Goal: Information Seeking & Learning: Learn about a topic

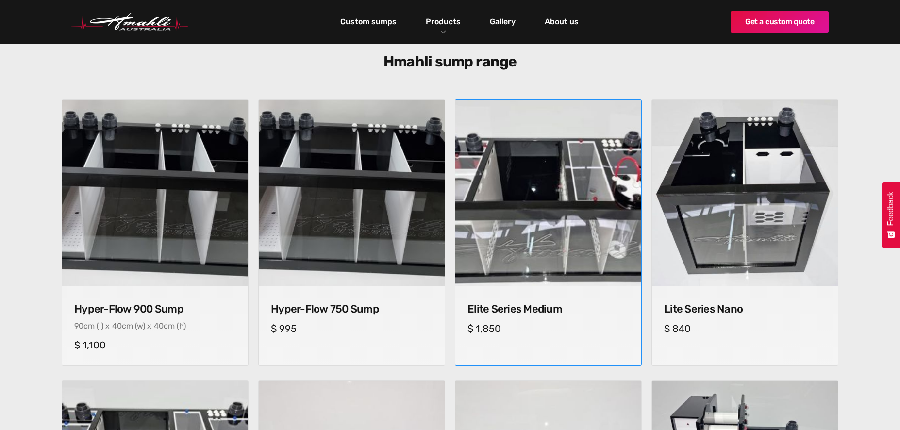
scroll to position [291, 0]
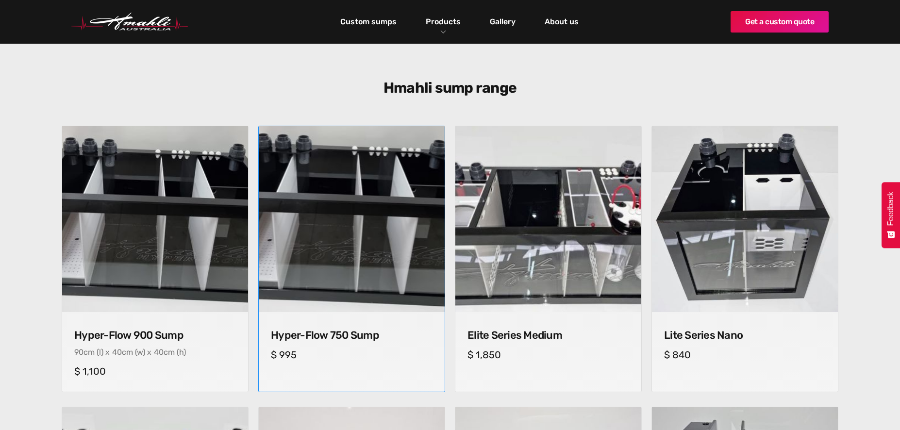
click at [374, 208] on img at bounding box center [351, 219] width 195 height 195
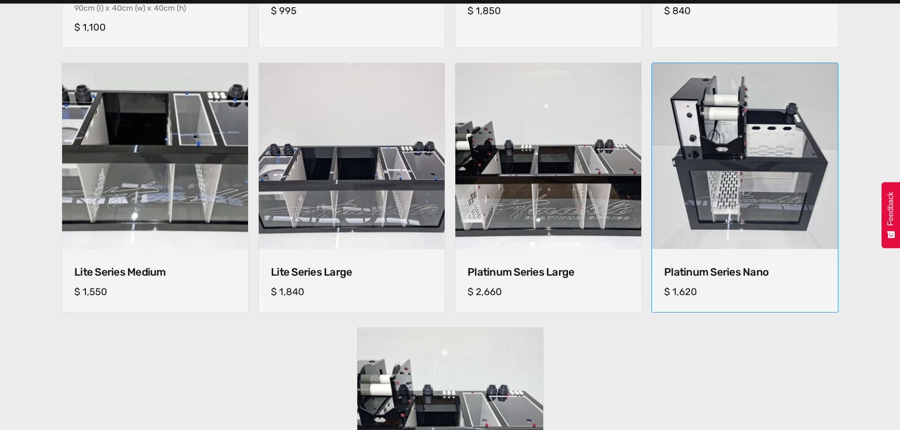
scroll to position [631, 0]
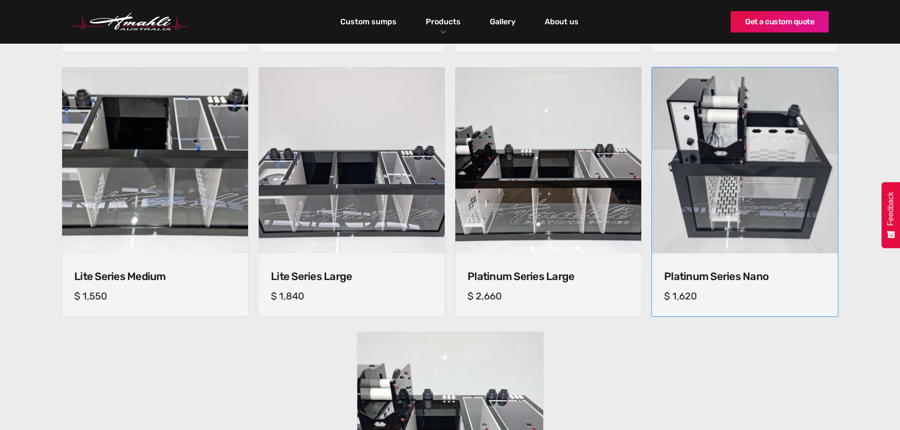
click at [747, 226] on img at bounding box center [744, 160] width 195 height 195
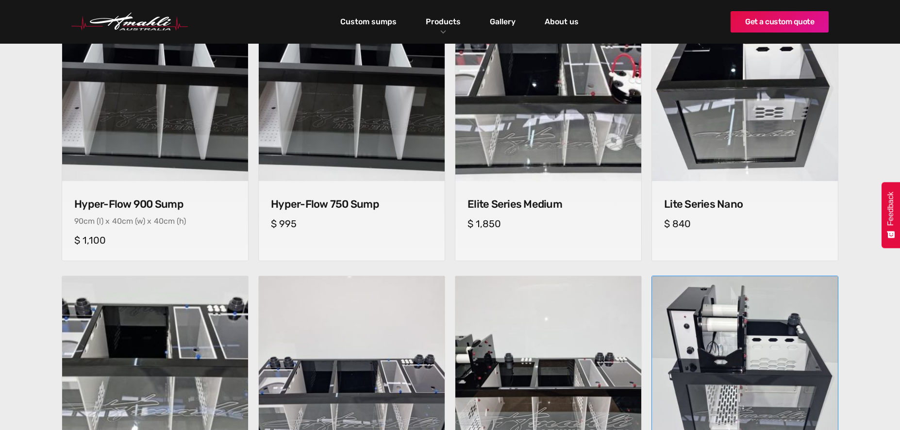
scroll to position [389, 0]
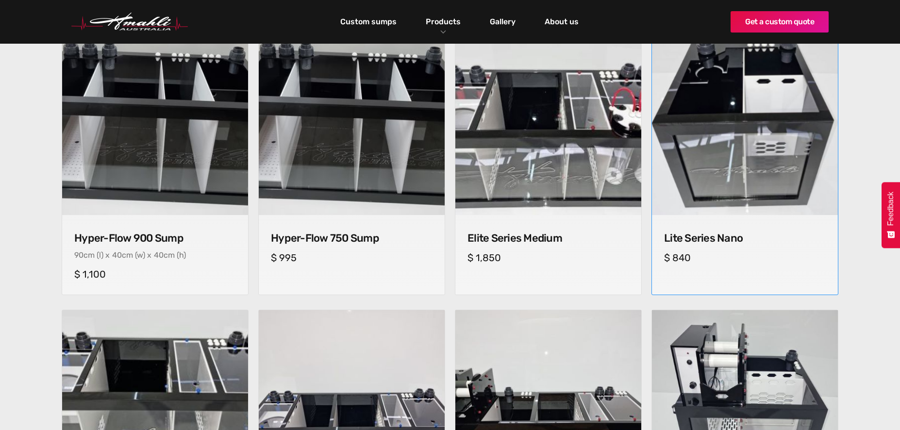
click at [713, 209] on img at bounding box center [744, 122] width 195 height 195
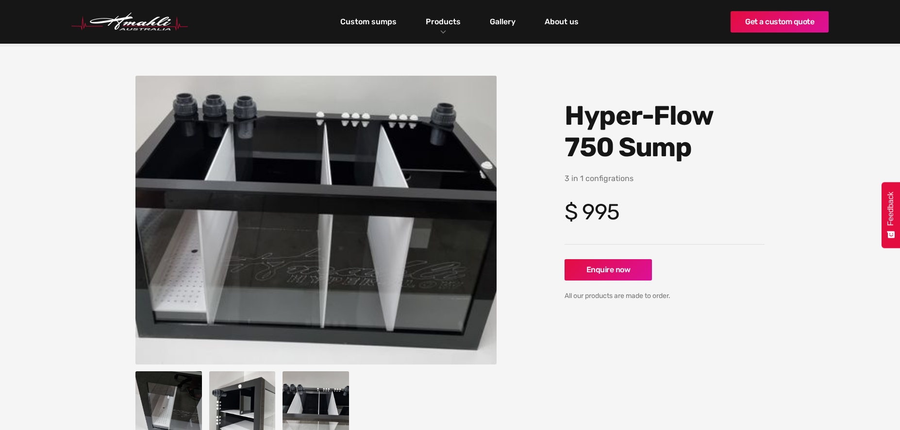
scroll to position [49, 0]
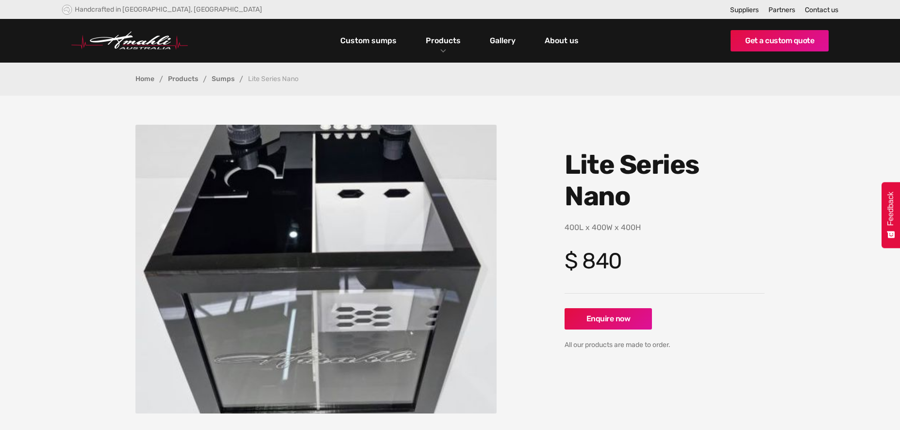
click at [46, 251] on section "No items found. Lite Series Nano cm (l) x cm (w) x cm (h) 400L x 400W x 400H $ …" at bounding box center [450, 273] width 900 height 354
